Goal: Information Seeking & Learning: Learn about a topic

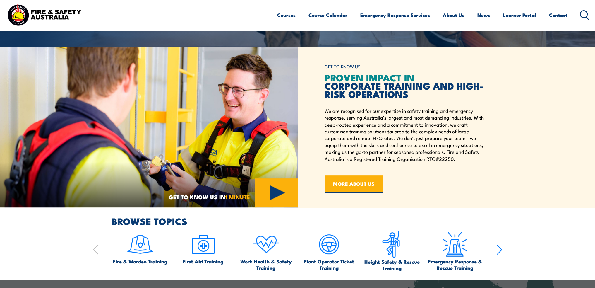
scroll to position [204, 0]
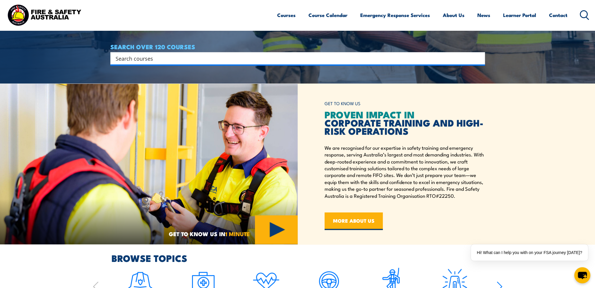
click at [295, 16] on ul "Courses Course Calendar Emergency Response Services Services Overview Emergency…" at bounding box center [422, 15] width 290 height 16
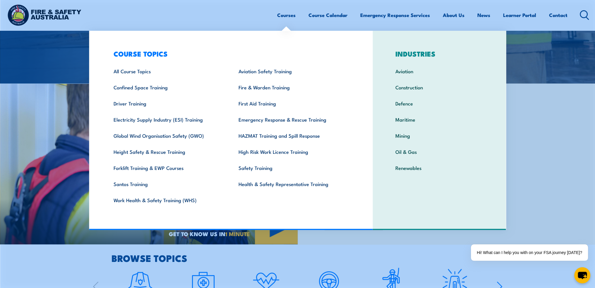
click at [287, 16] on link "Courses" at bounding box center [286, 15] width 18 height 16
click at [286, 15] on link "Courses" at bounding box center [286, 15] width 18 height 16
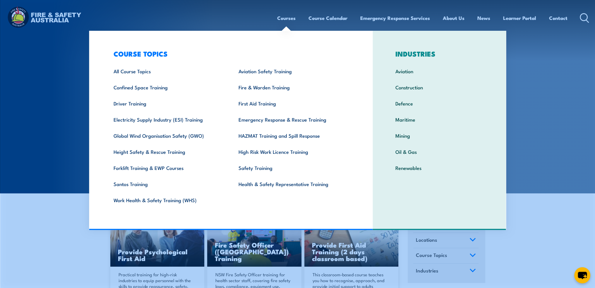
click at [281, 20] on link "Courses" at bounding box center [286, 18] width 18 height 16
click at [140, 82] on link "Confined Space Training" at bounding box center [166, 87] width 125 height 16
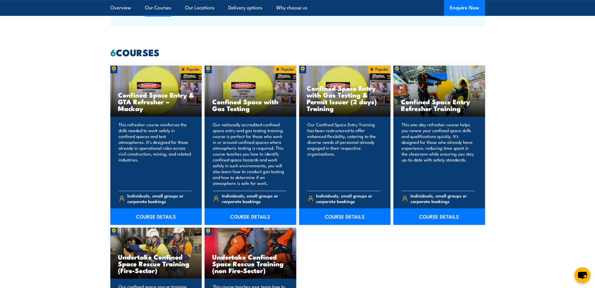
scroll to position [410, 0]
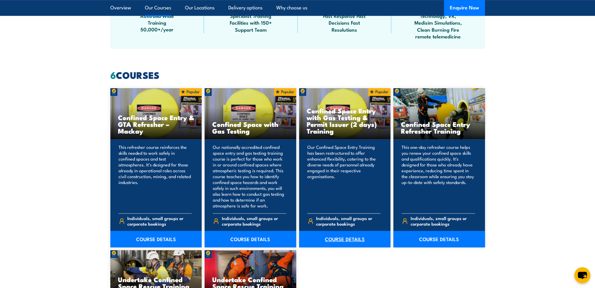
click at [335, 240] on link "COURSE DETAILS" at bounding box center [345, 239] width 92 height 16
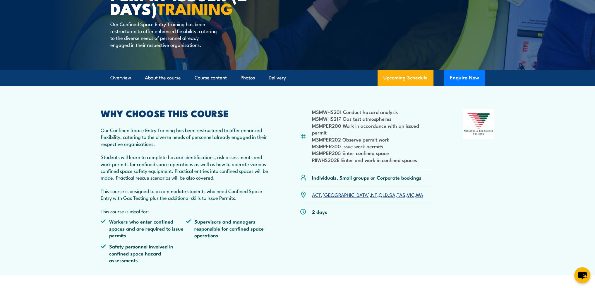
scroll to position [88, 0]
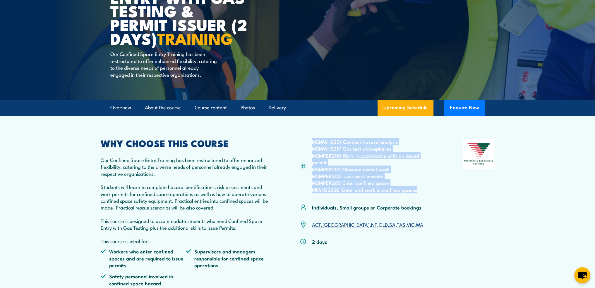
drag, startPoint x: 312, startPoint y: 149, endPoint x: 417, endPoint y: 190, distance: 112.7
click at [417, 190] on ul "MSMWHS201 Conduct hazard analysis MSMWHS217 Gas test atmospheres MSMPER200 Work…" at bounding box center [373, 165] width 123 height 55
copy ul "MSMWHS201 Conduct hazard analysis MSMWHS217 Gas test atmospheres MSMPER200 Work…"
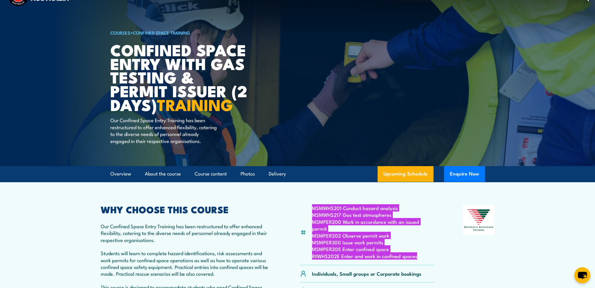
scroll to position [0, 0]
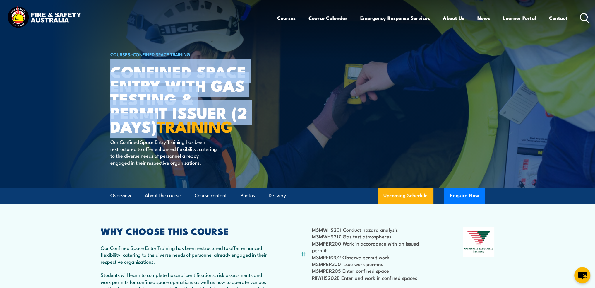
drag, startPoint x: 115, startPoint y: 71, endPoint x: 157, endPoint y: 127, distance: 70.1
click at [157, 127] on h1 "Confined Space Entry with Gas Testing & Permit Issuer (2 days) TRAINING" at bounding box center [182, 98] width 145 height 68
copy h1 "Confined Space Entry with Gas Testing & Permit Issuer (2 days)"
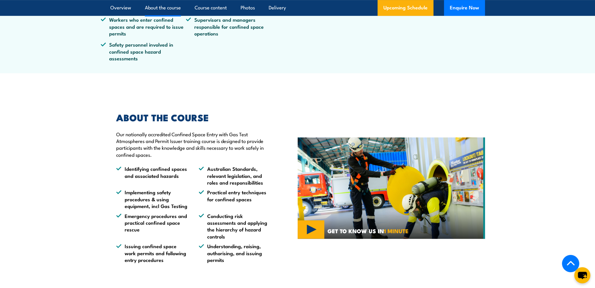
scroll to position [234, 0]
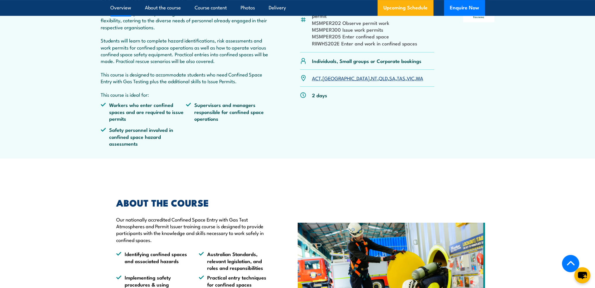
click at [337, 78] on p "ACT , NSW , NT , QLD , SA , TAS , VIC , WA" at bounding box center [367, 78] width 111 height 7
click at [371, 78] on link "NT" at bounding box center [374, 77] width 6 height 7
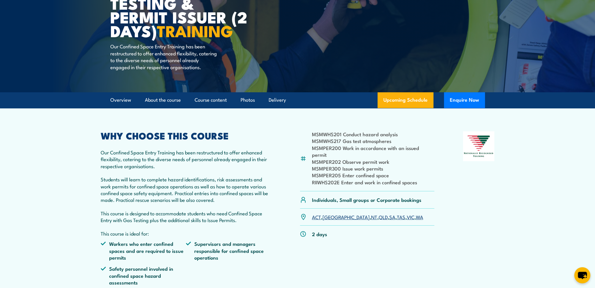
scroll to position [59, 0]
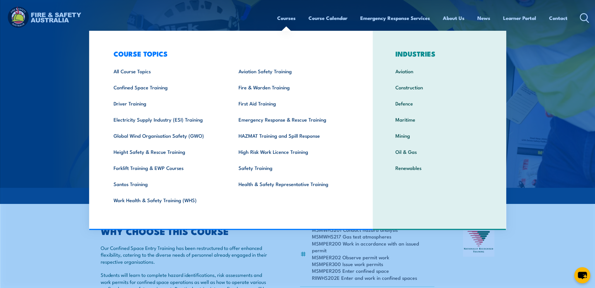
click at [287, 20] on link "Courses" at bounding box center [286, 18] width 18 height 16
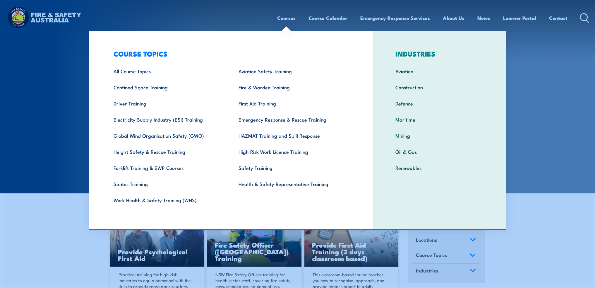
click at [279, 18] on link "Courses" at bounding box center [286, 18] width 18 height 16
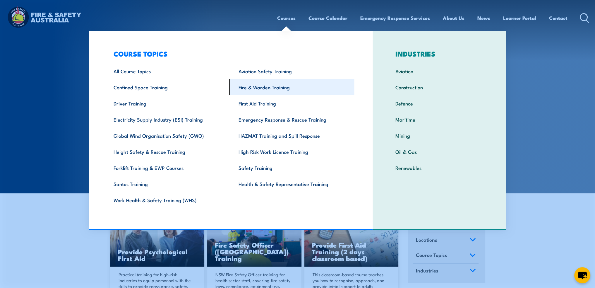
click at [261, 90] on link "Fire & Warden Training" at bounding box center [291, 87] width 125 height 16
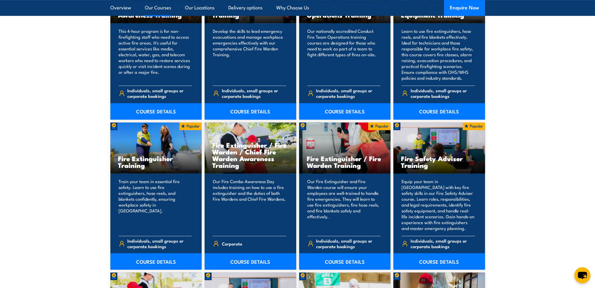
scroll to position [527, 0]
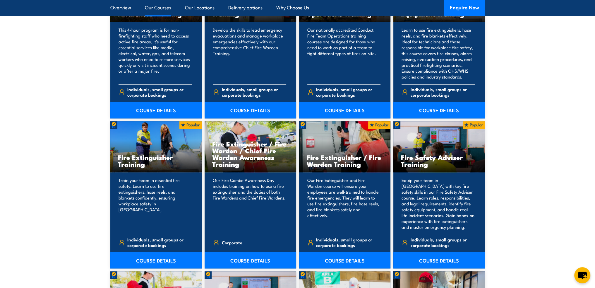
click at [154, 253] on link "COURSE DETAILS" at bounding box center [156, 260] width 92 height 16
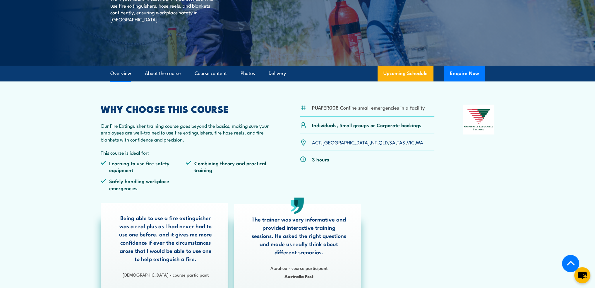
scroll to position [146, 0]
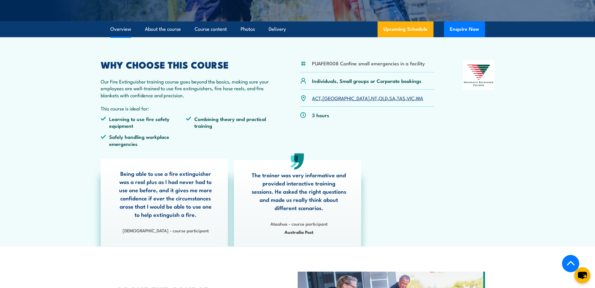
click at [371, 98] on link "NT" at bounding box center [374, 97] width 6 height 7
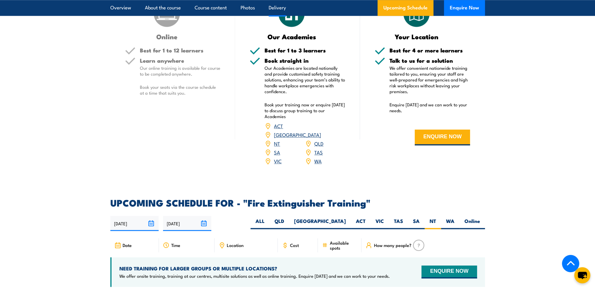
scroll to position [865, 0]
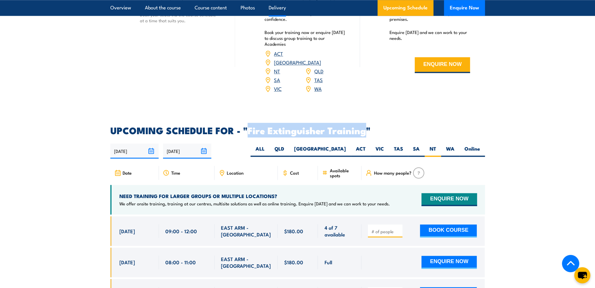
drag, startPoint x: 366, startPoint y: 121, endPoint x: 248, endPoint y: 121, distance: 117.9
click at [248, 126] on h2 "UPCOMING SCHEDULE FOR - "Fire Extinguisher Training"" at bounding box center [297, 130] width 375 height 8
copy h2 "Fire Extinguisher Training"
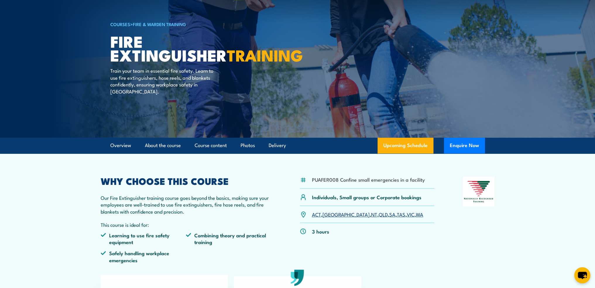
scroll to position [59, 0]
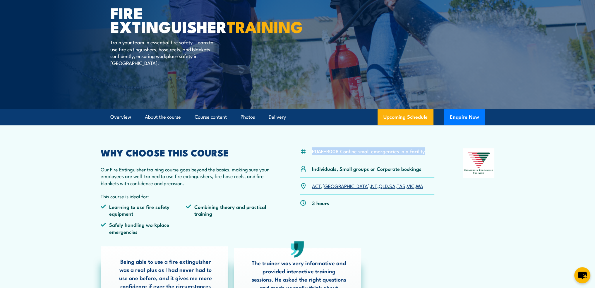
drag, startPoint x: 312, startPoint y: 150, endPoint x: 424, endPoint y: 152, distance: 112.1
click at [424, 152] on div "PUAFER008 Confine small emergencies in a facility" at bounding box center [367, 154] width 135 height 12
copy li "PUAFER008 Confine small emergencies in a facility"
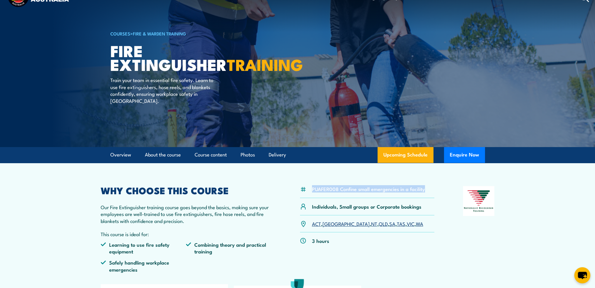
scroll to position [0, 0]
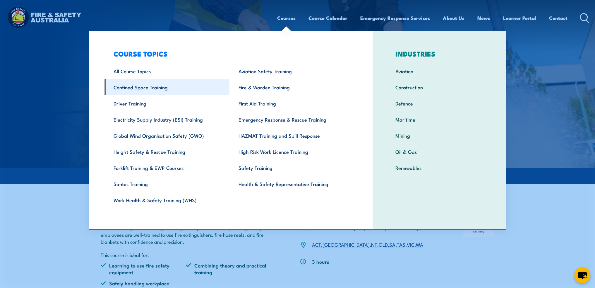
click at [131, 85] on link "Confined Space Training" at bounding box center [166, 87] width 125 height 16
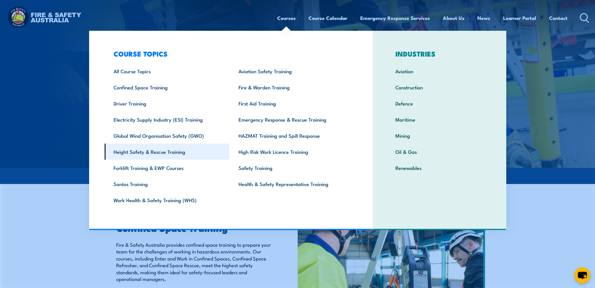
click at [136, 158] on link "Height Safety & Rescue Training" at bounding box center [166, 151] width 125 height 16
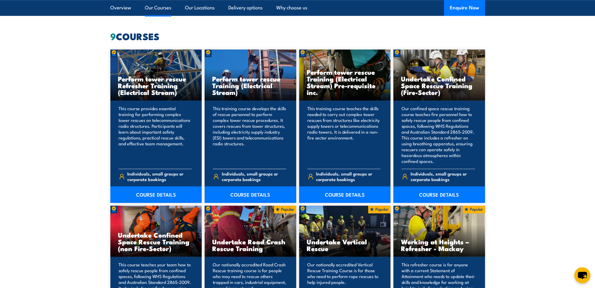
scroll to position [439, 0]
